Goal: Information Seeking & Learning: Learn about a topic

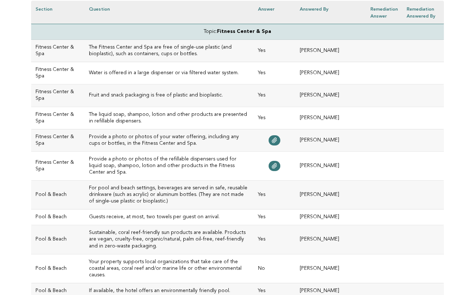
scroll to position [222, 0]
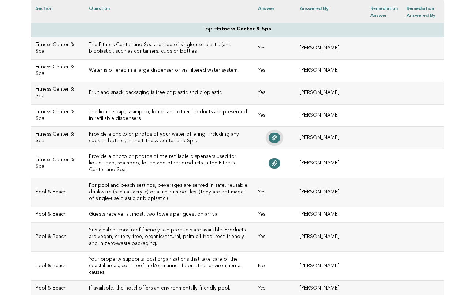
click at [277, 138] on icon at bounding box center [274, 138] width 6 height 6
click at [277, 161] on icon at bounding box center [274, 164] width 6 height 6
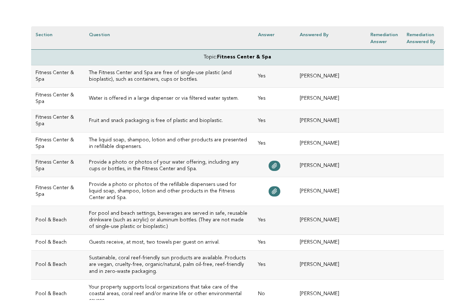
scroll to position [200, 0]
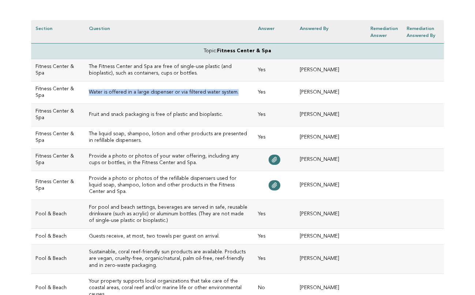
drag, startPoint x: 221, startPoint y: 92, endPoint x: 77, endPoint y: 92, distance: 144.5
click at [89, 92] on h3 "Water is offered in a large dispenser or via filtered water system." at bounding box center [169, 92] width 160 height 7
copy h3 "Water is offered in a large dispenser or via filtered water system."
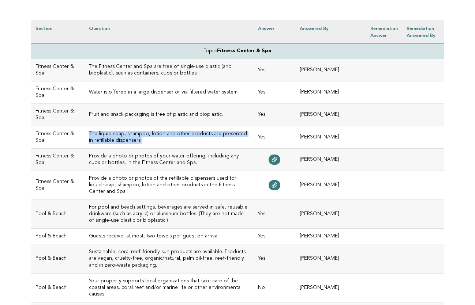
drag, startPoint x: 110, startPoint y: 141, endPoint x: 75, endPoint y: 133, distance: 36.1
click at [84, 133] on td "The liquid soap, shampoo, lotion and other products are presented in refillable…" at bounding box center [168, 137] width 169 height 22
copy h3 "The liquid soap, shampoo, lotion and other products are presented in refillable…"
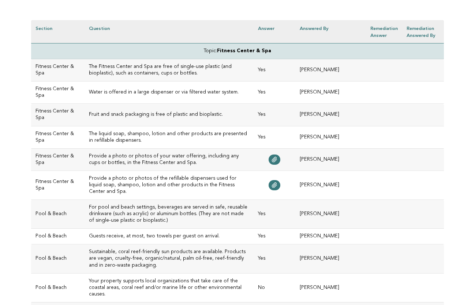
click at [125, 200] on td "For pool and beach settings, beverages are served in safe, reusable drinkware (…" at bounding box center [168, 214] width 169 height 29
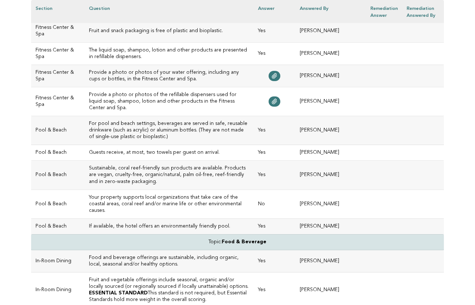
scroll to position [287, 0]
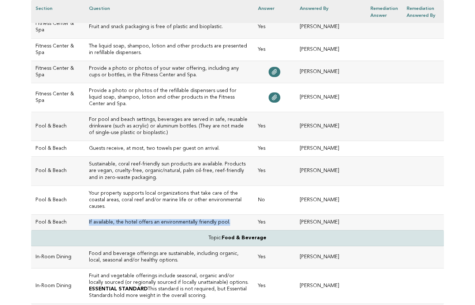
drag, startPoint x: 211, startPoint y: 195, endPoint x: 82, endPoint y: 191, distance: 129.2
click at [84, 215] on td "If available, the hotel offers an environmentally friendly pool." at bounding box center [168, 223] width 169 height 16
click at [123, 219] on h3 "If available, the hotel offers an environmentally friendly pool." at bounding box center [169, 222] width 160 height 7
drag, startPoint x: 215, startPoint y: 195, endPoint x: 77, endPoint y: 195, distance: 138.6
click at [89, 219] on h3 "If available, the hotel offers an environmentally friendly pool." at bounding box center [169, 222] width 160 height 7
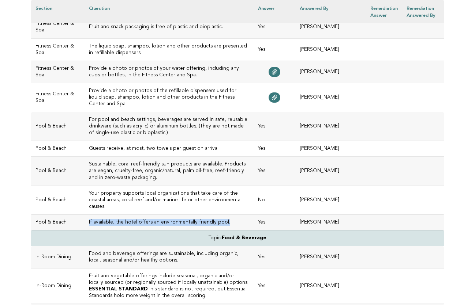
copy h3 "If available, the hotel offers an environmentally friendly pool."
click at [95, 191] on h3 "Your property supports local organizations that take care of the coastal areas,…" at bounding box center [169, 201] width 160 height 20
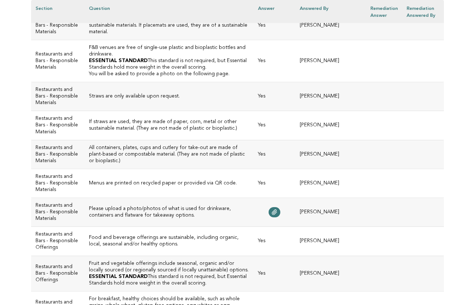
scroll to position [846, 0]
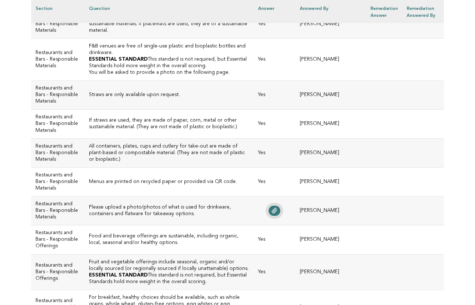
click at [280, 206] on link at bounding box center [274, 211] width 12 height 10
click at [172, 204] on h3 "Please upload a photo/photos of what is used for drinkware, containers and flat…" at bounding box center [169, 210] width 160 height 13
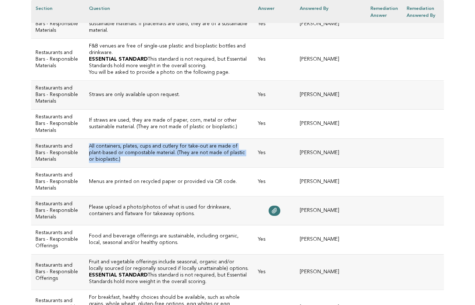
drag, startPoint x: 229, startPoint y: 124, endPoint x: 76, endPoint y: 114, distance: 152.9
click at [84, 139] on td "All containers, plates, cups and cutlery for take-out are made of plant-based o…" at bounding box center [168, 153] width 169 height 29
copy h3 "All containers, plates, cups and cutlery for take-out are made of plant-based o…"
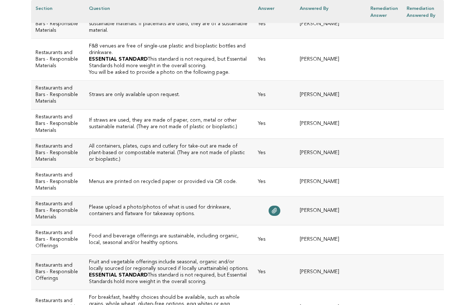
click at [193, 197] on td "Please upload a photo/photos of what is used for drinkware, containers and flat…" at bounding box center [168, 211] width 169 height 29
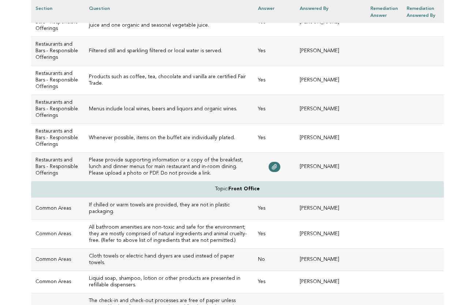
scroll to position [1270, 0]
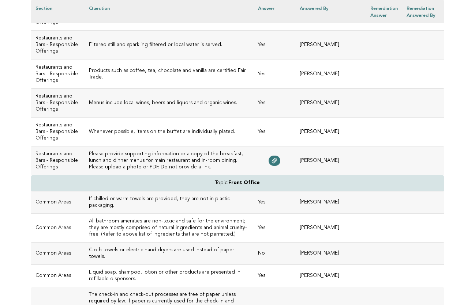
click at [167, 176] on td "Please provide supporting information or a copy of the breakfast, lunch and din…" at bounding box center [168, 161] width 169 height 29
click at [277, 164] on icon at bounding box center [274, 161] width 6 height 6
click at [151, 171] on h3 "Please provide supporting information or a copy of the breakfast, lunch and din…" at bounding box center [169, 161] width 160 height 20
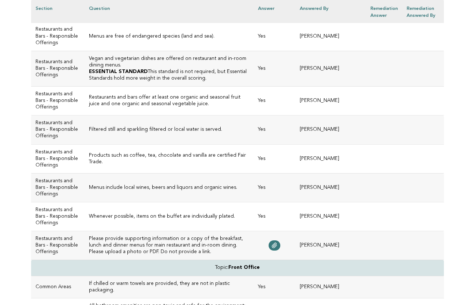
scroll to position [1185, 0]
drag, startPoint x: 77, startPoint y: 57, endPoint x: 132, endPoint y: 65, distance: 55.1
click at [132, 65] on td "Vegan and vegetarian dishes are offered on restaurant and in-room dining menus.…" at bounding box center [168, 68] width 169 height 35
copy td "Vegan and vegetarian dishes are offered on restaurant and in-room dining menus.…"
click at [165, 102] on h3 "Restaurants and bars offer at least one organic and seasonal fruit juice and on…" at bounding box center [169, 101] width 160 height 13
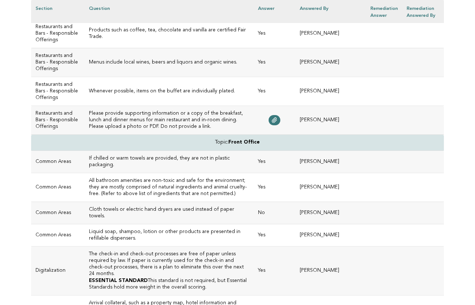
scroll to position [1314, 0]
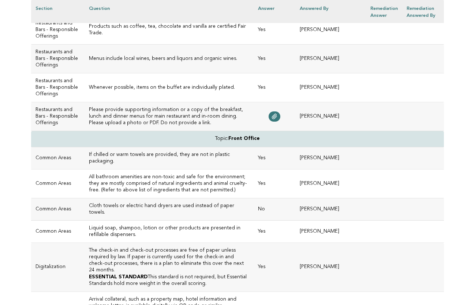
click at [131, 127] on h3 "Please provide supporting information or a copy of the breakfast, lunch and din…" at bounding box center [169, 117] width 160 height 20
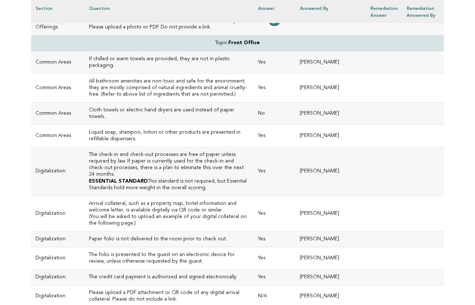
scroll to position [1412, 0]
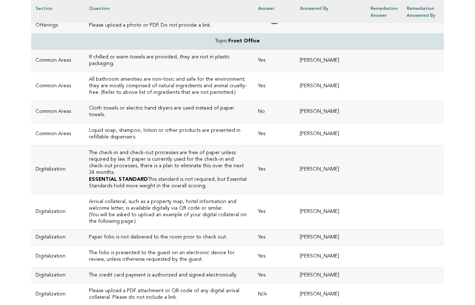
click at [144, 119] on h3 "Cloth towels or electric hand dryers are used instead of paper towels." at bounding box center [169, 111] width 160 height 13
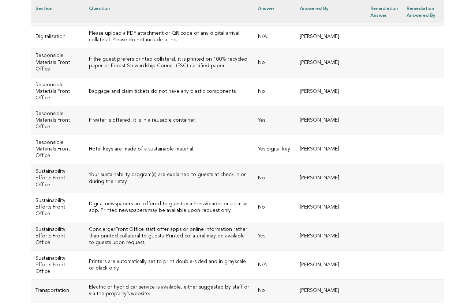
scroll to position [1671, 0]
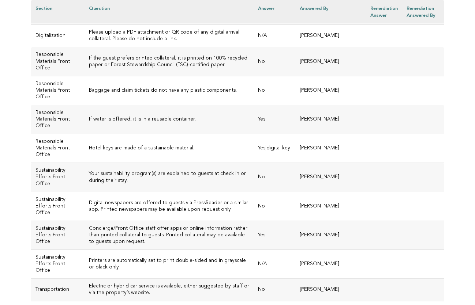
click at [121, 42] on h3 "Please upload a PDF attachment or QR code of any digital arrival collateral. Pl…" at bounding box center [169, 35] width 160 height 13
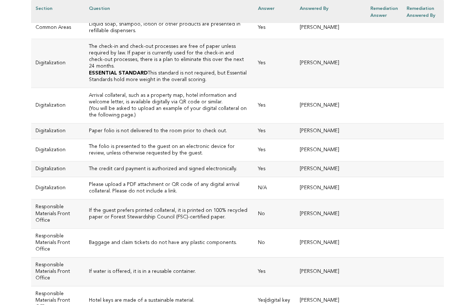
scroll to position [1519, 0]
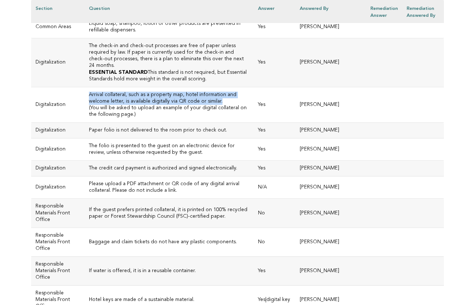
drag, startPoint x: 168, startPoint y: 129, endPoint x: 76, endPoint y: 122, distance: 92.1
click at [89, 105] on h3 "Arrival collateral, such as a property map, hotel information and welcome lette…" at bounding box center [169, 98] width 160 height 13
copy h3 "Arrival collateral, such as a property map, hotel information and welcome lette…"
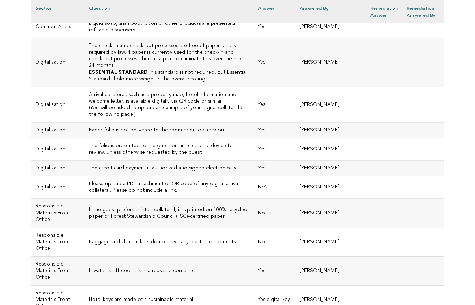
click at [157, 134] on h3 "Paper folio is not delivered to the room prior to check out." at bounding box center [169, 130] width 160 height 7
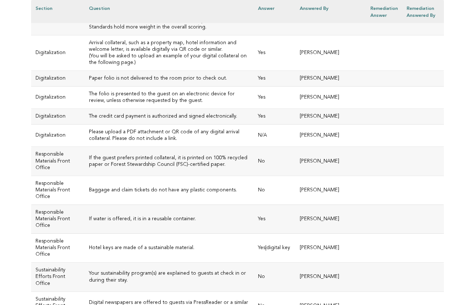
scroll to position [1578, 0]
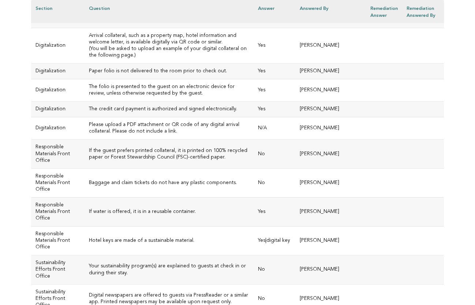
click at [129, 135] on h3 "Please upload a PDF attachment or QR code of any digital arrival collateral. Pl…" at bounding box center [169, 128] width 160 height 13
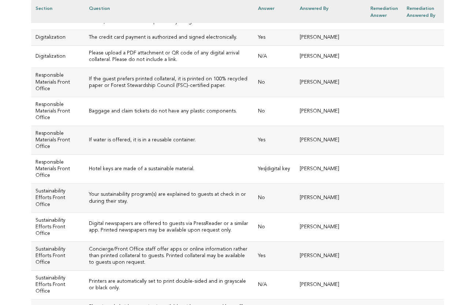
scroll to position [1651, 0]
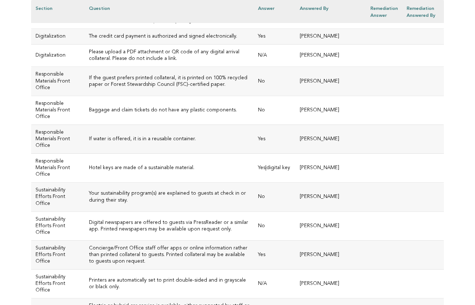
click at [145, 114] on h3 "Baggage and claim tickets do not have any plastic components." at bounding box center [169, 110] width 160 height 7
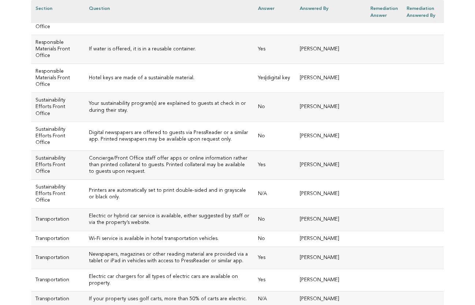
scroll to position [1743, 0]
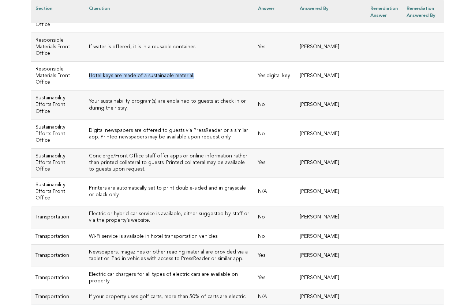
drag, startPoint x: 180, startPoint y: 103, endPoint x: 77, endPoint y: 104, distance: 102.8
click at [89, 79] on h3 "Hotel keys are made of a sustainable material." at bounding box center [169, 76] width 160 height 7
copy h3 "Hotel keys are made of a sustainable material."
click at [170, 148] on td "Digital newspapers are offered to guests via PressReader or a similar app. Prin…" at bounding box center [168, 134] width 169 height 29
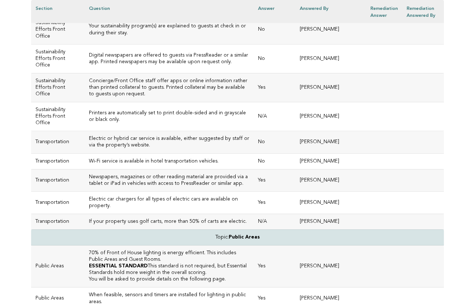
scroll to position [1819, 0]
click at [143, 123] on h3 "Printers are automatically set to print double-sided and in grayscale or black …" at bounding box center [169, 116] width 160 height 13
drag, startPoint x: 258, startPoint y: 144, endPoint x: 74, endPoint y: 146, distance: 184.0
click at [84, 131] on td "Printers are automatically set to print double-sided and in grayscale or black …" at bounding box center [168, 116] width 169 height 29
drag, startPoint x: 263, startPoint y: 143, endPoint x: 76, endPoint y: 143, distance: 187.3
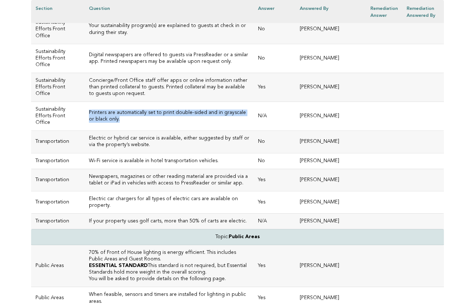
click at [84, 131] on td "Printers are automatically set to print double-sided and in grayscale or black …" at bounding box center [168, 116] width 169 height 29
copy h3 "Printers are automatically set to print double-sided and in grayscale or black …"
click at [139, 148] on h3 "Electric or hybrid car service is available, either suggested by staff or via t…" at bounding box center [169, 141] width 160 height 13
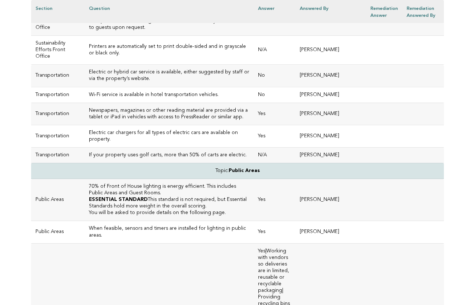
scroll to position [1888, 0]
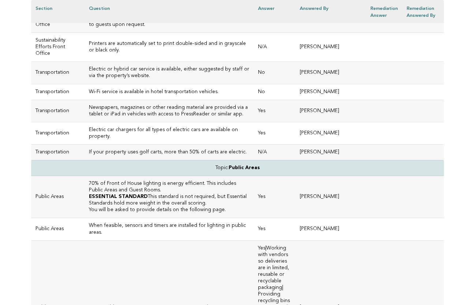
click at [124, 95] on h3 "Wi-Fi service is available in hotel transportation vehicles." at bounding box center [169, 92] width 160 height 7
drag, startPoint x: 205, startPoint y: 119, endPoint x: 78, endPoint y: 120, distance: 127.7
click at [89, 95] on h3 "Wi-Fi service is available in hotel transportation vehicles." at bounding box center [169, 92] width 160 height 7
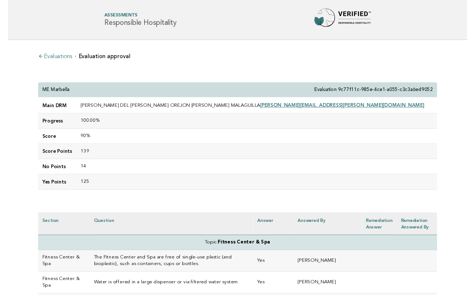
scroll to position [0, 0]
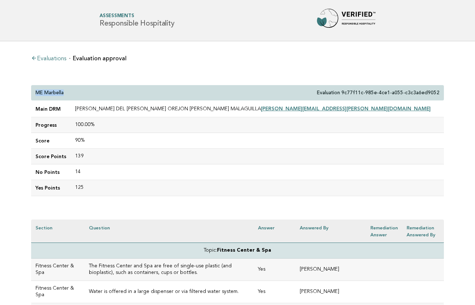
drag, startPoint x: 68, startPoint y: 92, endPoint x: 31, endPoint y: 91, distance: 36.9
click at [31, 91] on div "ME Marbella Evaluation 9c77f11c-985e-4ce1-a055-c3c3a6ed9052" at bounding box center [237, 93] width 413 height 16
copy p "ME Marbella"
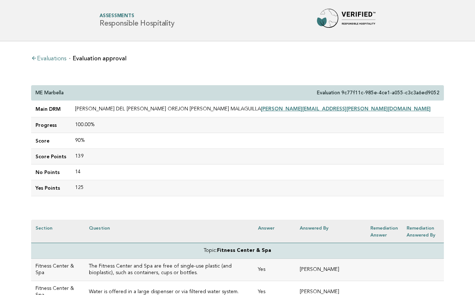
click at [121, 154] on td "139" at bounding box center [257, 157] width 373 height 16
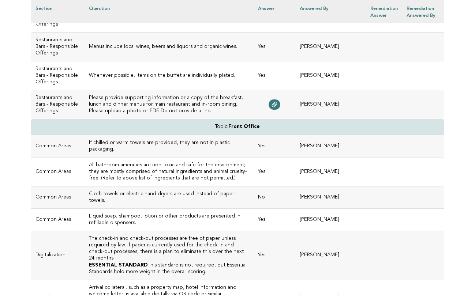
scroll to position [1337, 0]
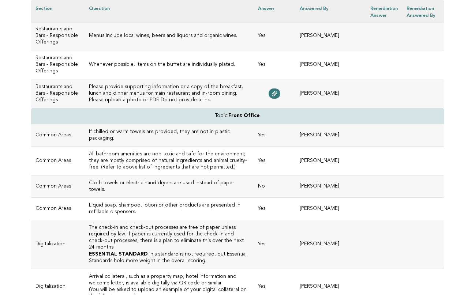
click at [157, 142] on h3 "If chilled or warm towels are provided, they are not in plastic packaging." at bounding box center [169, 135] width 160 height 13
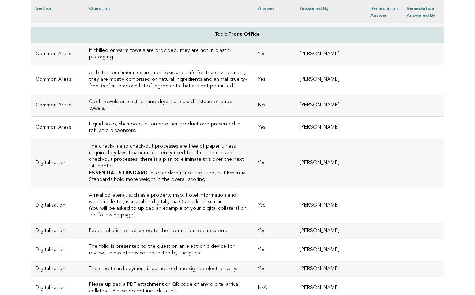
scroll to position [1423, 0]
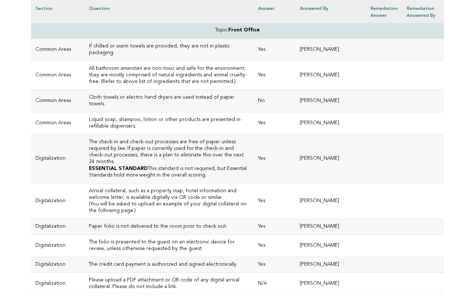
click at [136, 108] on h3 "Cloth towels or electric hand dryers are used instead of paper towels." at bounding box center [169, 100] width 160 height 13
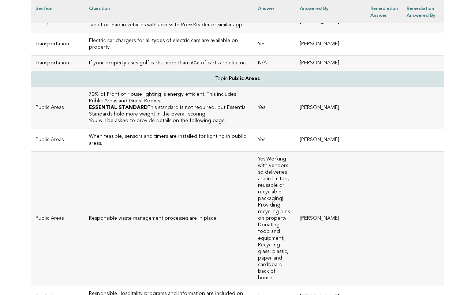
scroll to position [1972, 0]
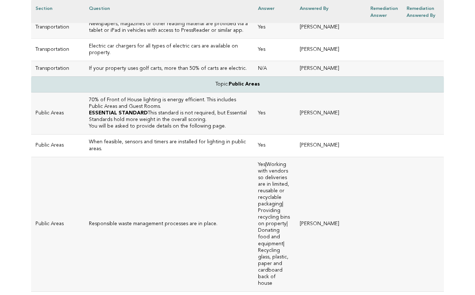
click at [140, 72] on h3 "If your property uses golf carts, more than 50% of carts are electric." at bounding box center [169, 68] width 160 height 7
click at [136, 110] on h3 "70% of Front of House lighting is energy efficient. This includes Public Areas …" at bounding box center [169, 103] width 160 height 13
click at [184, 123] on p "ESSENTIAL STANDARD This standard is not required, but Essential Standards hold …" at bounding box center [169, 116] width 160 height 13
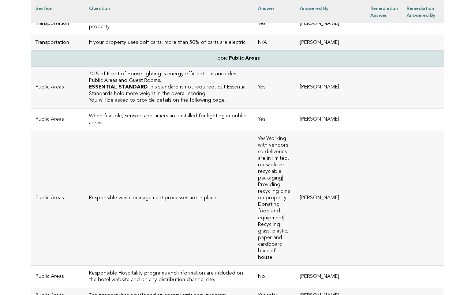
scroll to position [2004, 0]
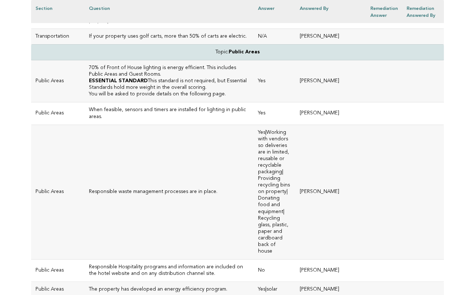
click at [142, 120] on h3 "When feasible, sensors and timers are installed for lighting in public areas." at bounding box center [169, 113] width 160 height 13
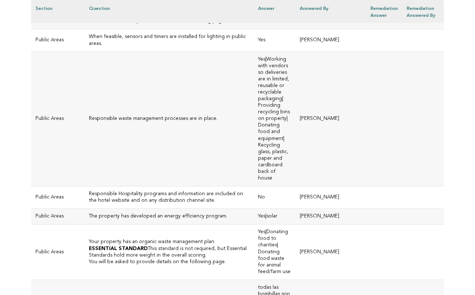
scroll to position [2078, 0]
drag, startPoint x: 200, startPoint y: 133, endPoint x: 76, endPoint y: 132, distance: 124.0
click at [89, 121] on h3 "Responsible waste management processes are in place." at bounding box center [169, 118] width 160 height 7
copy h3 "Responsible waste management processes are in place."
click at [157, 146] on td "Responsible waste management processes are in place." at bounding box center [168, 118] width 169 height 135
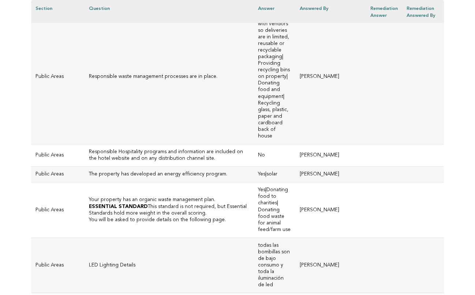
scroll to position [2120, 0]
click at [181, 166] on td "Responsible Hospitality programs and information are included on the hotel webs…" at bounding box center [168, 155] width 169 height 22
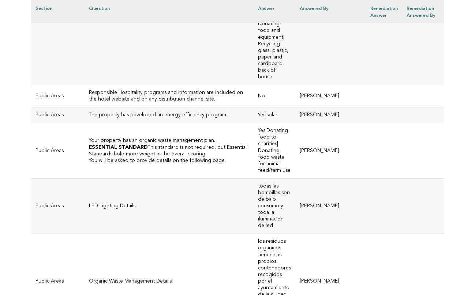
scroll to position [2180, 0]
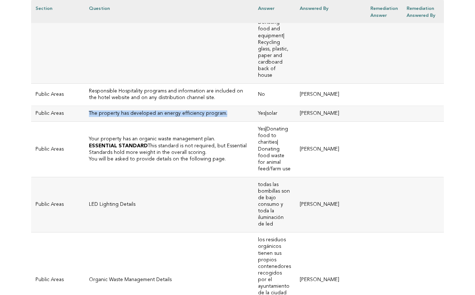
drag, startPoint x: 211, startPoint y: 127, endPoint x: 78, endPoint y: 127, distance: 133.9
click at [89, 117] on h3 "The property has developed an energy efficiency program." at bounding box center [169, 113] width 160 height 7
click at [195, 143] on h3 "Your property has an organic waste management plan." at bounding box center [169, 139] width 160 height 7
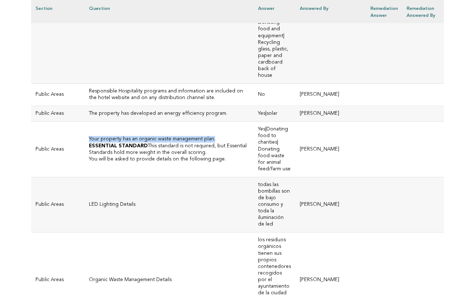
drag, startPoint x: 198, startPoint y: 156, endPoint x: 77, endPoint y: 157, distance: 121.4
click at [89, 143] on h3 "Your property has an organic waste management plan." at bounding box center [169, 139] width 160 height 7
click at [174, 163] on p "You will be asked to provide details on the following page." at bounding box center [169, 159] width 160 height 7
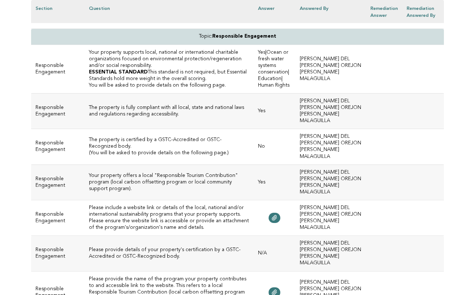
scroll to position [2488, 0]
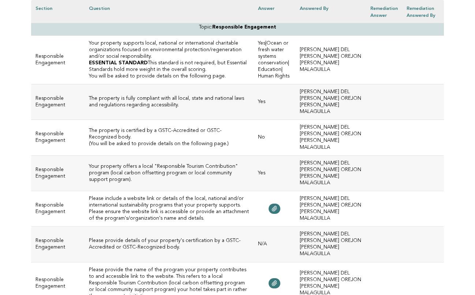
click at [150, 60] on h3 "Your property supports local, national or international charitable organization…" at bounding box center [169, 50] width 160 height 20
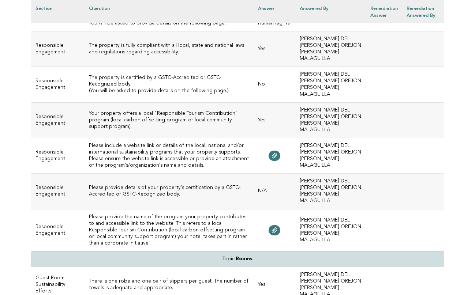
scroll to position [2542, 0]
click at [146, 66] on td "The property is fully compliant with all local, state and national laws and reg…" at bounding box center [168, 47] width 169 height 35
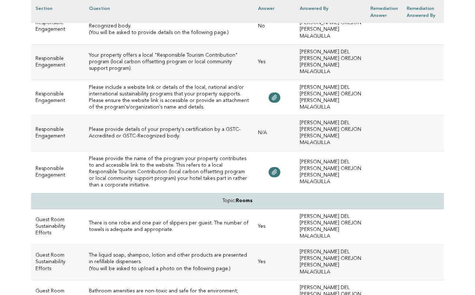
scroll to position [2598, 0]
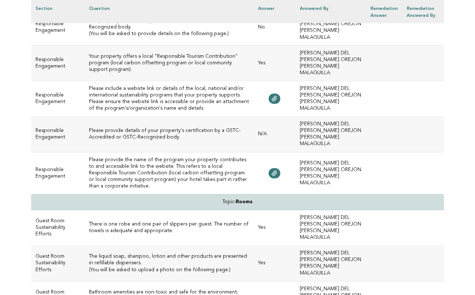
click at [208, 37] on p "(You will be asked to provide details on the following page.)" at bounding box center [169, 34] width 160 height 7
click at [207, 81] on td "Your property offers a local "Responsible Tourism Contribution" program (local …" at bounding box center [168, 62] width 169 height 35
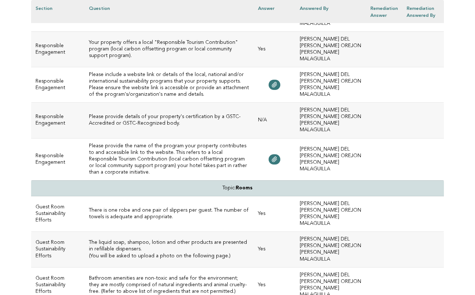
scroll to position [2615, 0]
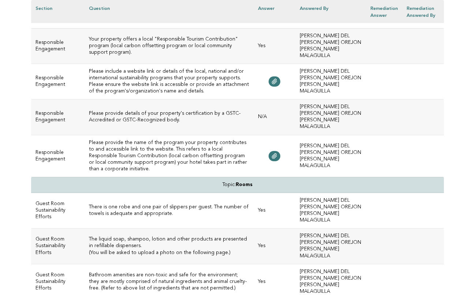
click at [204, 56] on h3 "Your property offers a local "Responsible Tourism Contribution" program (local …" at bounding box center [169, 46] width 160 height 20
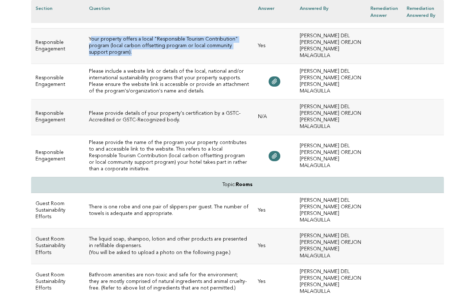
drag, startPoint x: 204, startPoint y: 74, endPoint x: 78, endPoint y: 67, distance: 126.1
click at [89, 56] on h3 "Your property offers a local "Responsible Tourism Contribution" program (local …" at bounding box center [169, 46] width 160 height 20
click at [277, 159] on icon at bounding box center [274, 156] width 6 height 6
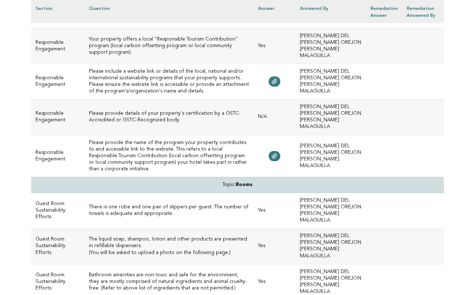
click at [216, 56] on h3 "Your property offers a local "Responsible Tourism Contribution" program (local …" at bounding box center [169, 46] width 160 height 20
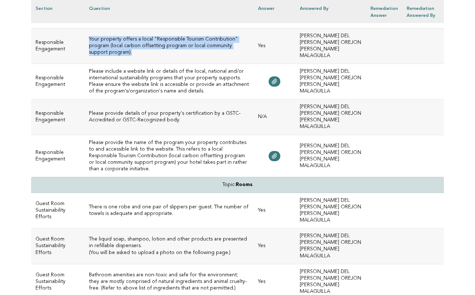
drag, startPoint x: 209, startPoint y: 74, endPoint x: 77, endPoint y: 67, distance: 132.2
click at [89, 56] on h3 "Your property offers a local "Responsible Tourism Contribution" program (local …" at bounding box center [169, 46] width 160 height 20
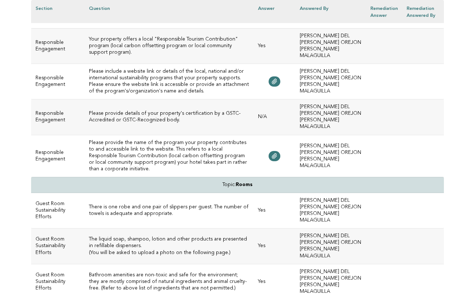
click at [154, 95] on h3 "Please include a website link or details of the local, national and/or internat…" at bounding box center [169, 81] width 160 height 26
click at [277, 84] on icon at bounding box center [274, 81] width 5 height 5
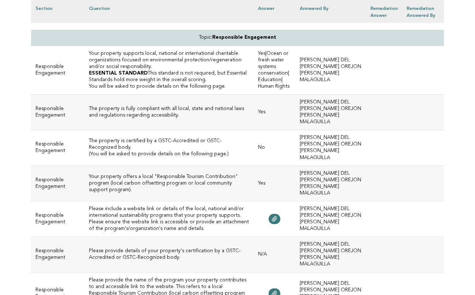
scroll to position [2473, 0]
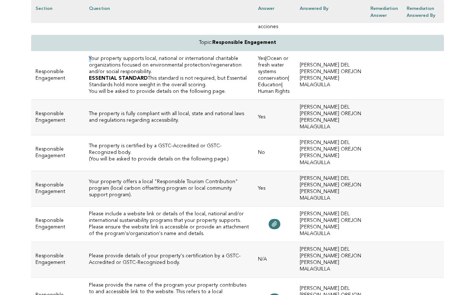
drag, startPoint x: 78, startPoint y: 84, endPoint x: 76, endPoint y: 79, distance: 4.8
click at [84, 79] on td "Your property supports local, national or international charitable organization…" at bounding box center [168, 75] width 169 height 49
click at [89, 75] on h3 "Your property supports local, national or international charitable organization…" at bounding box center [169, 66] width 160 height 20
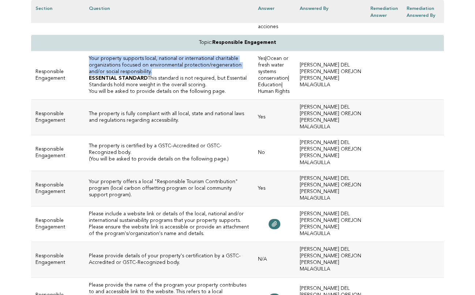
drag, startPoint x: 78, startPoint y: 84, endPoint x: 242, endPoint y: 89, distance: 164.3
click at [242, 75] on h3 "Your property supports local, national or international charitable organization…" at bounding box center [169, 66] width 160 height 20
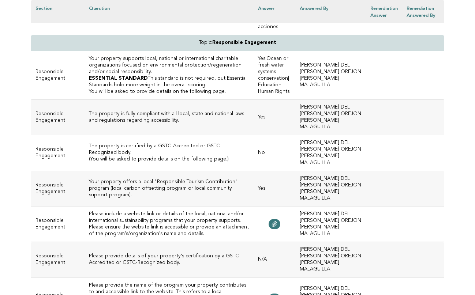
click at [153, 128] on td "The property is fully compliant with all local, state and national laws and reg…" at bounding box center [168, 116] width 169 height 35
click at [165, 171] on td "The property is certified by a GSTC-Accredited or GSTC-Recognized body. (You wi…" at bounding box center [168, 152] width 169 height 35
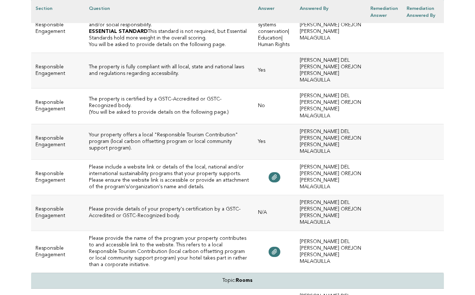
scroll to position [2520, 0]
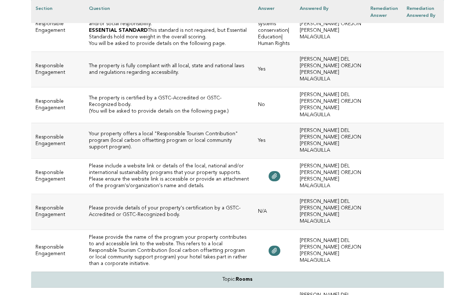
click at [223, 115] on p "(You will be asked to provide details on the following page.)" at bounding box center [169, 111] width 160 height 7
click at [201, 158] on td "Your property offers a local "Responsible Tourism Contribution" program (local …" at bounding box center [168, 140] width 169 height 35
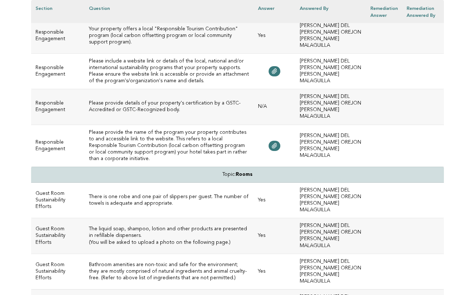
scroll to position [2636, 0]
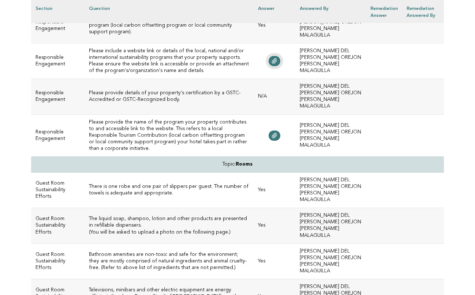
click at [280, 66] on link at bounding box center [274, 61] width 12 height 10
click at [158, 152] on h3 "Please provide the name of the program your property contributes to and accessi…" at bounding box center [169, 135] width 160 height 33
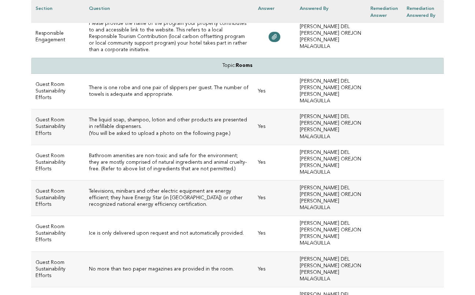
scroll to position [2744, 0]
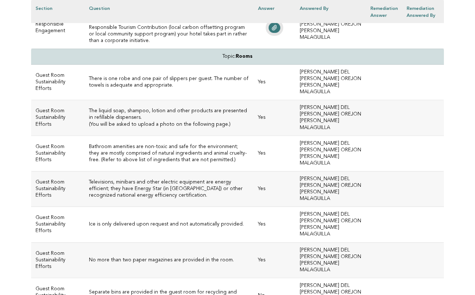
click at [280, 33] on link at bounding box center [274, 28] width 12 height 10
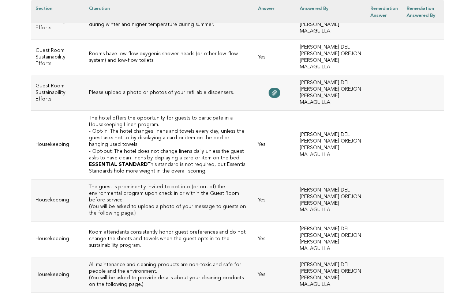
scroll to position [3056, 0]
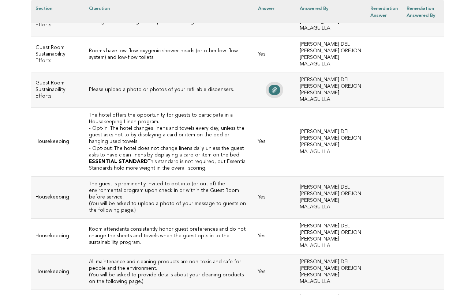
click at [277, 93] on icon at bounding box center [274, 90] width 6 height 6
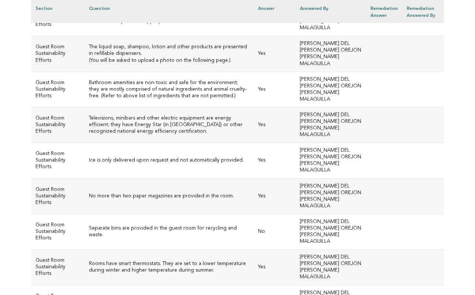
scroll to position [2802, 0]
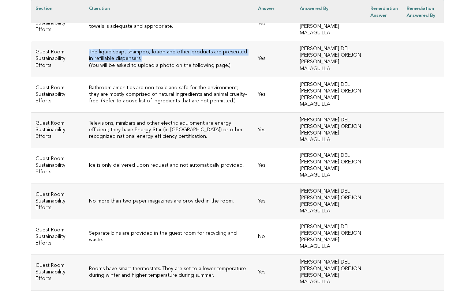
drag, startPoint x: 104, startPoint y: 76, endPoint x: 78, endPoint y: 69, distance: 26.7
click at [89, 62] on h3 "The liquid soap, shampoo, lotion and other products are presented in refillable…" at bounding box center [169, 55] width 160 height 13
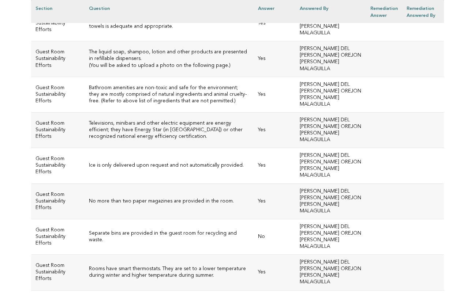
click at [167, 112] on td "Bathroom amenities are non-toxic and safe for the environment; they are mostly …" at bounding box center [168, 94] width 169 height 35
click at [168, 105] on h3 "Bathroom amenities are non-toxic and safe for the environment; they are mostly …" at bounding box center [169, 95] width 160 height 20
click at [155, 105] on h3 "Bathroom amenities are non-toxic and safe for the environment; they are mostly …" at bounding box center [169, 95] width 160 height 20
click at [173, 148] on td "Televisions, minibars and other electric equipment are energy efficient; they h…" at bounding box center [168, 129] width 169 height 35
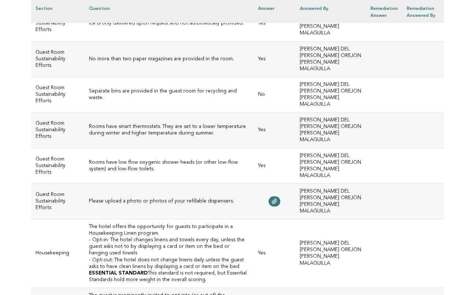
scroll to position [2948, 0]
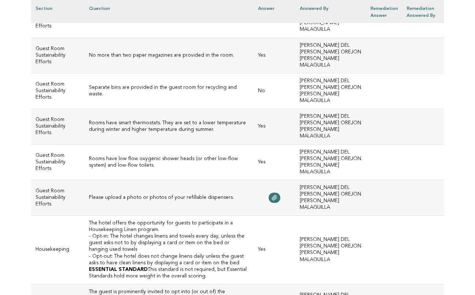
click at [135, 98] on h3 "Separate bins are provided in the guest room for recycling and waste." at bounding box center [169, 90] width 160 height 13
click at [237, 98] on h3 "Separate bins are provided in the guest room for recycling and waste." at bounding box center [169, 90] width 160 height 13
click at [153, 144] on td "Rooms have smart thermostats. They are set to a lower temperature during winter…" at bounding box center [168, 126] width 169 height 35
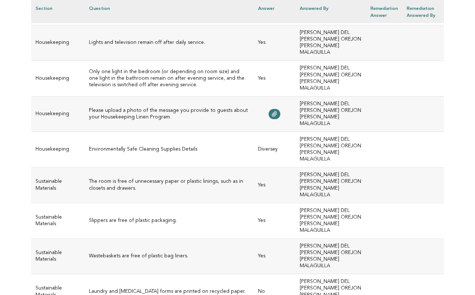
scroll to position [3358, 0]
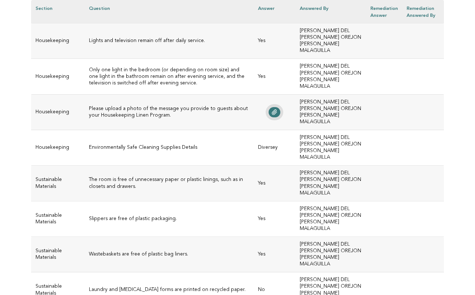
click at [277, 115] on icon at bounding box center [274, 112] width 5 height 5
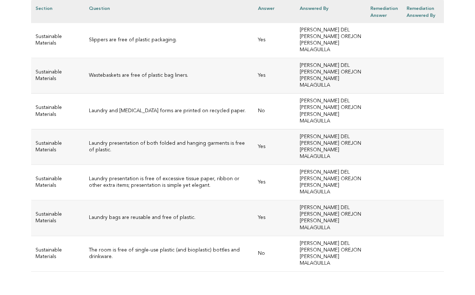
scroll to position [3564, 0]
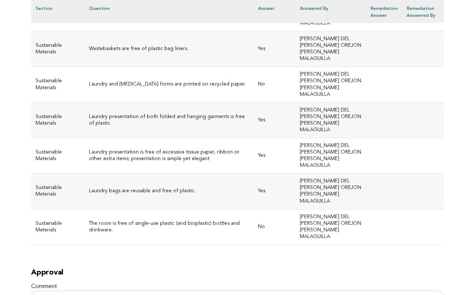
click at [136, 87] on h3 "Laundry and [MEDICAL_DATA] forms are printed on recycled paper." at bounding box center [169, 84] width 160 height 7
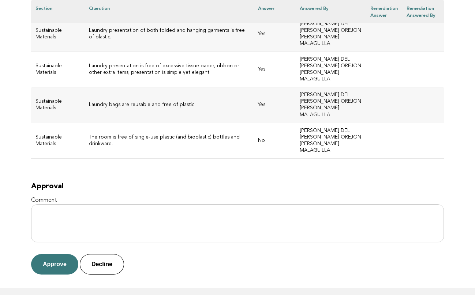
scroll to position [3653, 0]
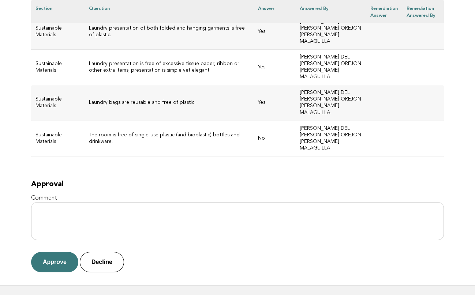
click at [127, 140] on h3 "The room is free of single-use plastic (and bioplastic) bottles and drinkware." at bounding box center [169, 138] width 160 height 13
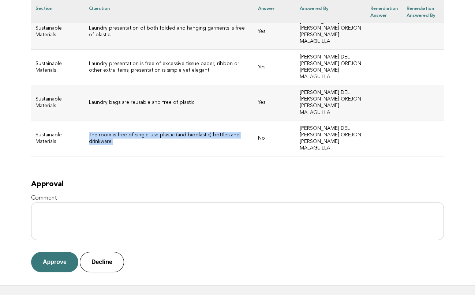
drag, startPoint x: 246, startPoint y: 139, endPoint x: 77, endPoint y: 141, distance: 169.0
click at [89, 141] on h3 "The room is free of single-use plastic (and bioplastic) bottles and drinkware." at bounding box center [169, 138] width 160 height 13
